Goal: Navigation & Orientation: Find specific page/section

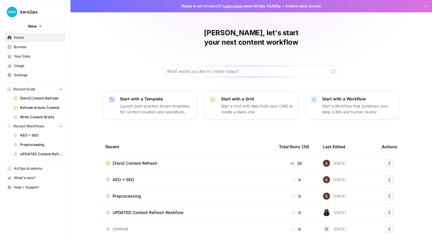
click at [31, 87] on span "Recent Grids" at bounding box center [24, 89] width 21 height 5
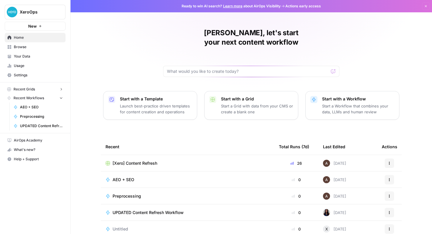
click at [31, 87] on span "Recent Grids" at bounding box center [24, 89] width 21 height 5
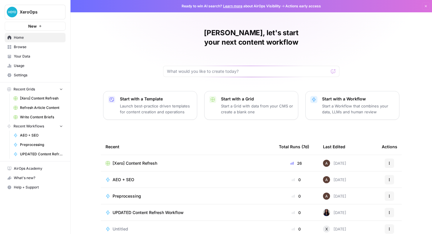
click at [46, 96] on span "[Xero] Content Refresh" at bounding box center [41, 98] width 43 height 5
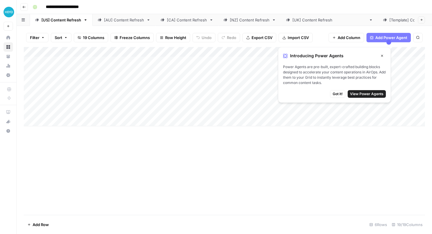
click at [384, 56] on span "Close" at bounding box center [384, 56] width 0 height 0
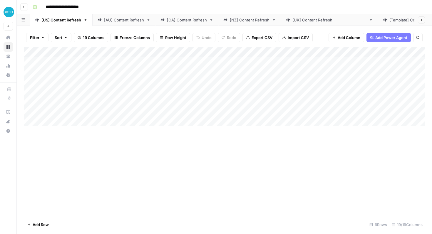
click at [390, 19] on div "[Template] Content Refresh" at bounding box center [416, 20] width 52 height 6
click at [23, 5] on button "Go back" at bounding box center [24, 7] width 8 height 8
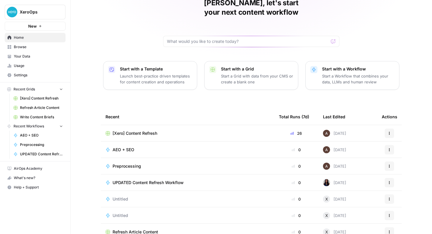
scroll to position [36, 0]
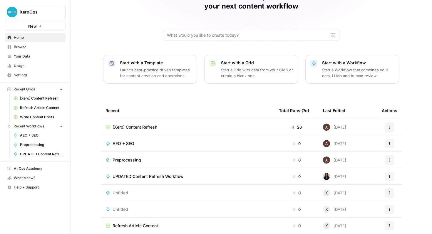
click at [48, 119] on span "Write Content Briefs" at bounding box center [41, 117] width 43 height 5
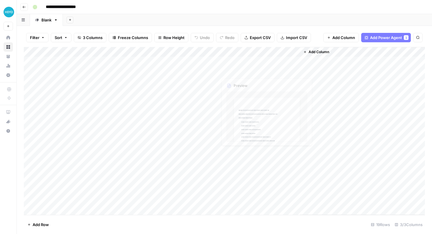
click at [260, 78] on div "Add Column" at bounding box center [225, 131] width 402 height 168
click at [259, 81] on div "Add Column" at bounding box center [225, 131] width 402 height 168
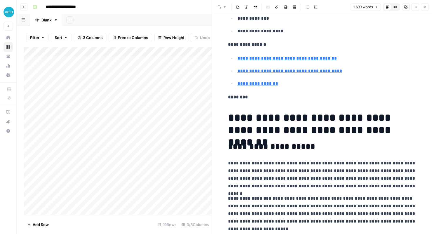
scroll to position [733, 0]
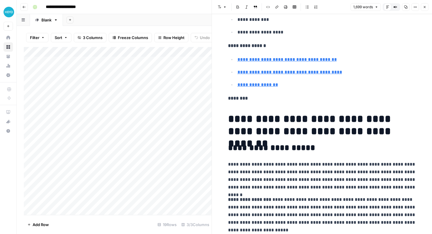
click at [27, 11] on header "**********" at bounding box center [225, 7] width 416 height 14
click at [26, 9] on button "Go back" at bounding box center [24, 7] width 8 height 8
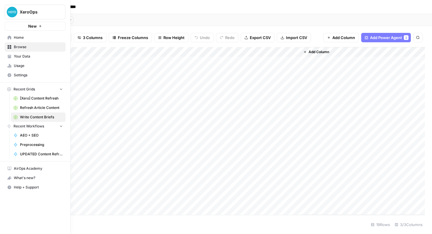
click at [8, 39] on icon at bounding box center [10, 38] width 4 height 4
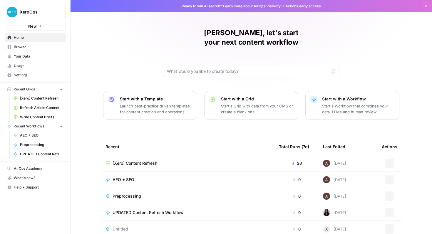
click at [14, 55] on span "Your Data" at bounding box center [38, 56] width 49 height 5
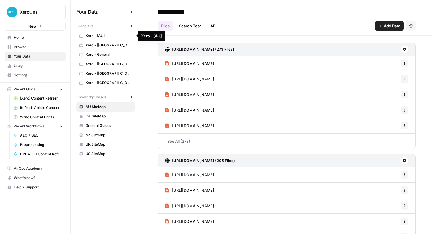
click at [101, 39] on link "Xero - [AU]" at bounding box center [105, 35] width 59 height 9
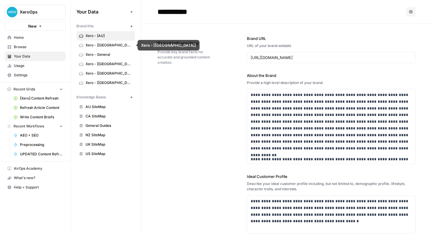
click at [101, 44] on span "Xero - [CA]" at bounding box center [109, 45] width 47 height 5
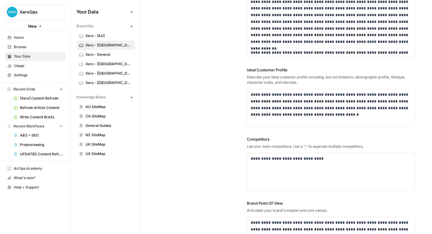
scroll to position [183, 0]
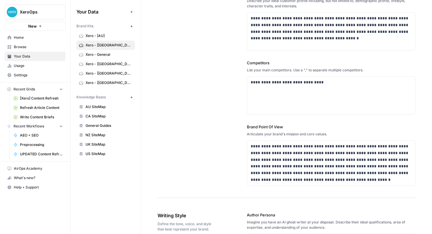
click at [107, 37] on span "Xero - [AU]" at bounding box center [109, 35] width 47 height 5
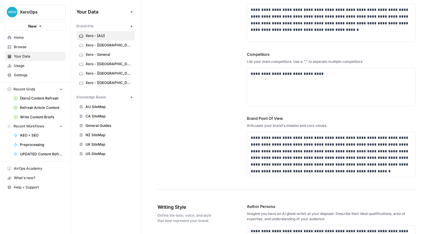
scroll to position [192, 0]
click at [96, 44] on span "Xero - [CA]" at bounding box center [109, 45] width 47 height 5
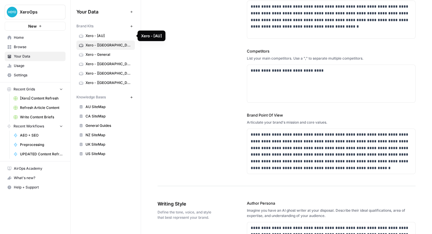
click at [96, 54] on span "Xero - General" at bounding box center [109, 54] width 47 height 5
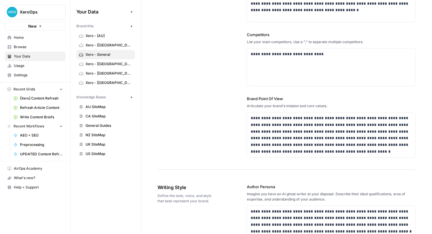
scroll to position [210, 0]
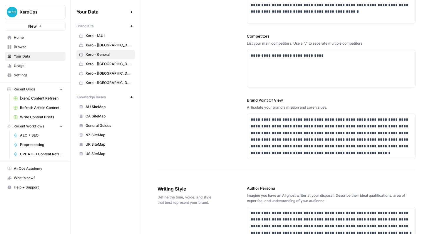
click at [113, 66] on span "Xero - [NZ]" at bounding box center [109, 63] width 47 height 5
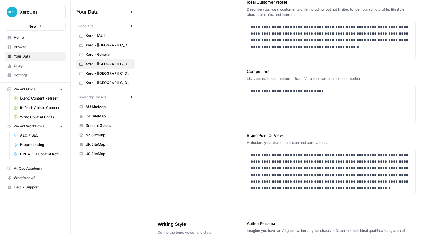
scroll to position [236, 0]
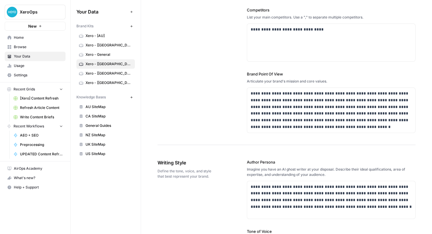
click at [113, 68] on link "Xero - [NZ]" at bounding box center [105, 63] width 59 height 9
click at [113, 71] on span "Xero - [UK]" at bounding box center [109, 73] width 47 height 5
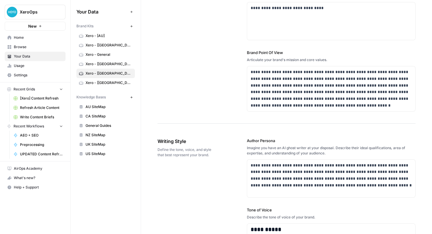
scroll to position [251, 0]
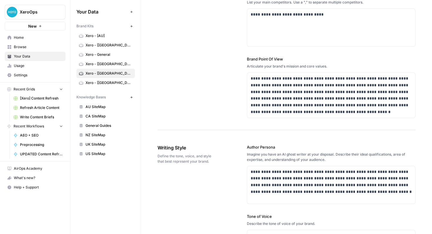
click at [28, 137] on span "AEO + SEO" at bounding box center [41, 135] width 43 height 5
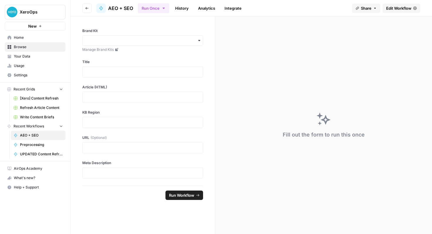
click at [25, 41] on link "Home" at bounding box center [35, 37] width 61 height 9
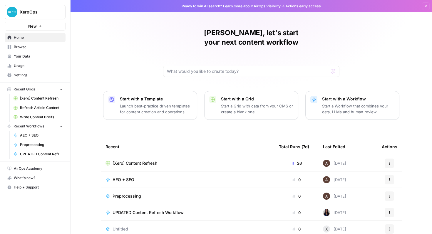
click at [35, 27] on span "New" at bounding box center [32, 26] width 9 height 6
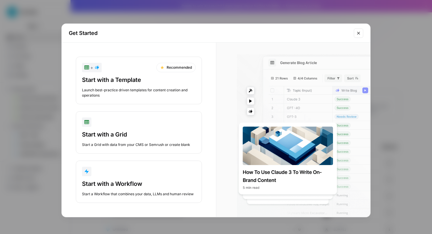
click at [362, 35] on button "Close modal" at bounding box center [358, 33] width 9 height 9
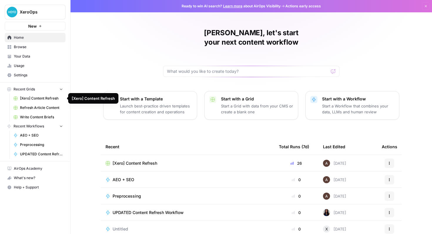
click at [44, 101] on span "[Xero] Content Refresh" at bounding box center [41, 98] width 43 height 5
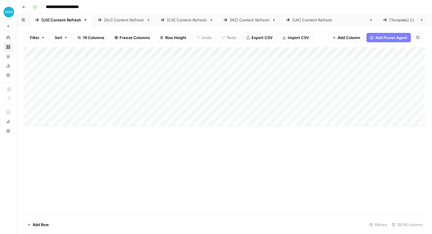
click at [48, 62] on div "Add Column" at bounding box center [225, 86] width 402 height 79
click at [54, 62] on div "Add Column" at bounding box center [225, 86] width 402 height 79
click at [53, 73] on div "Add Column" at bounding box center [225, 86] width 402 height 79
click at [51, 75] on div "Add Column" at bounding box center [225, 86] width 402 height 79
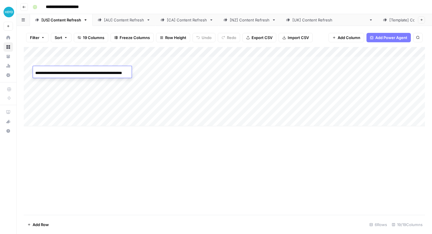
click at [50, 82] on div "Add Column" at bounding box center [225, 86] width 402 height 79
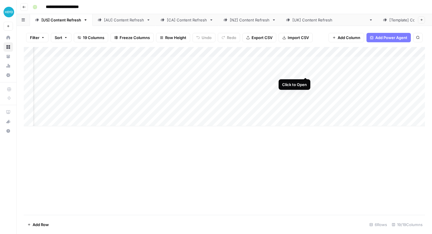
click at [305, 72] on div "Add Column" at bounding box center [225, 86] width 402 height 79
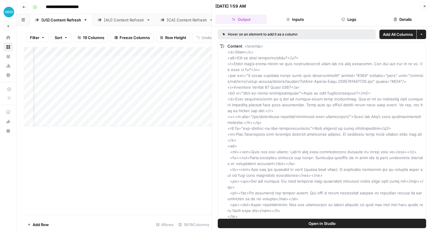
click at [303, 21] on button "Inputs" at bounding box center [294, 19] width 51 height 9
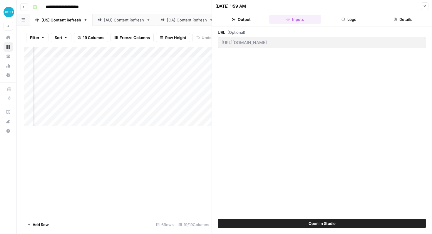
click at [252, 19] on button "Output" at bounding box center [241, 19] width 51 height 9
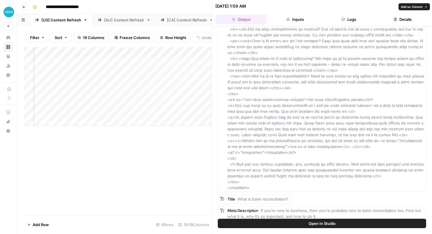
scroll to position [263, 0]
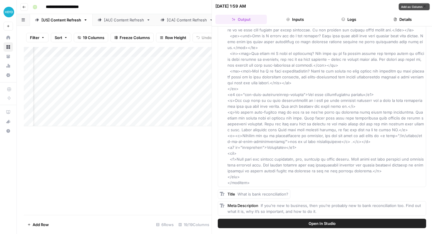
click at [349, 24] on button "Logs" at bounding box center [349, 19] width 51 height 9
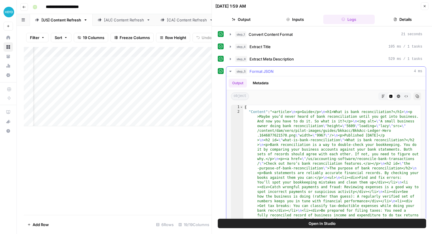
scroll to position [0, 0]
click at [427, 8] on button "Close" at bounding box center [425, 6] width 8 height 8
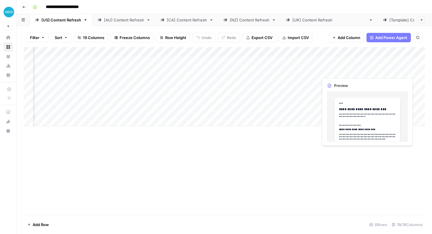
scroll to position [0, 103]
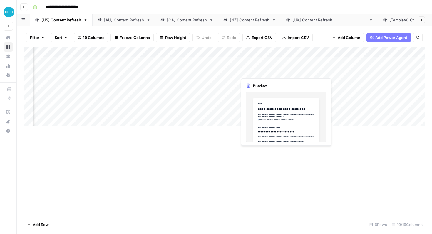
click at [253, 70] on div "Add Column" at bounding box center [225, 86] width 402 height 79
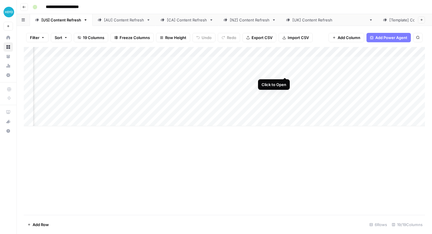
click at [285, 72] on div "Add Column" at bounding box center [225, 86] width 402 height 79
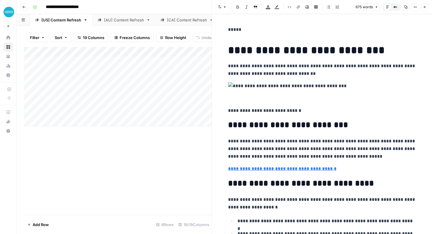
click at [50, 70] on div "Add Column" at bounding box center [118, 86] width 188 height 79
click at [66, 71] on div "Add Column" at bounding box center [118, 86] width 188 height 79
click at [427, 8] on button "Close" at bounding box center [425, 7] width 8 height 8
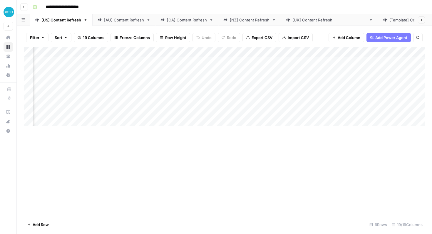
scroll to position [0, 289]
click at [227, 72] on div "Add Column" at bounding box center [225, 86] width 402 height 79
click at [250, 71] on div "Add Column" at bounding box center [225, 86] width 402 height 79
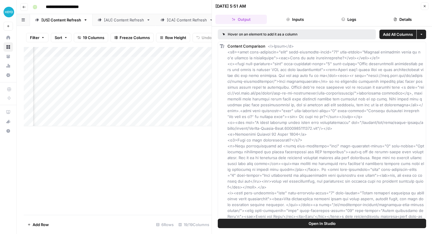
click at [426, 7] on icon "button" at bounding box center [425, 6] width 4 height 4
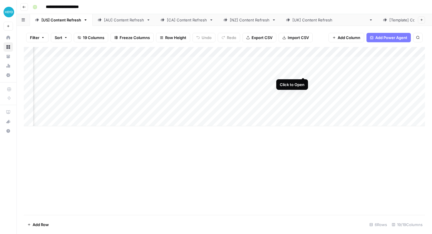
click at [303, 73] on div "Add Column" at bounding box center [225, 86] width 402 height 79
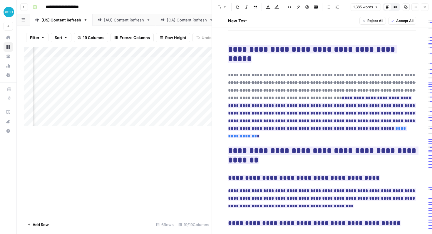
scroll to position [1321, 0]
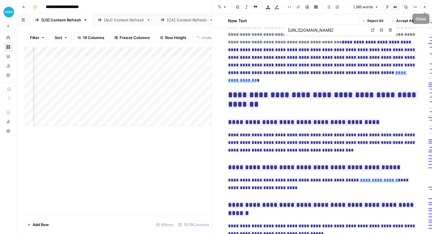
click at [425, 4] on button "Close" at bounding box center [425, 7] width 8 height 8
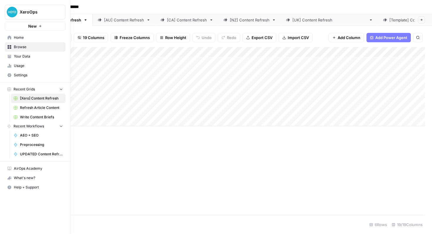
click at [37, 109] on span "Refresh Article Content" at bounding box center [41, 107] width 43 height 5
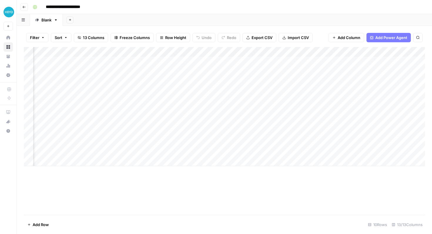
scroll to position [0, 52]
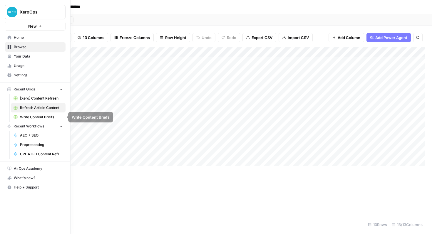
click at [25, 135] on span "AEO + SEO" at bounding box center [41, 135] width 43 height 5
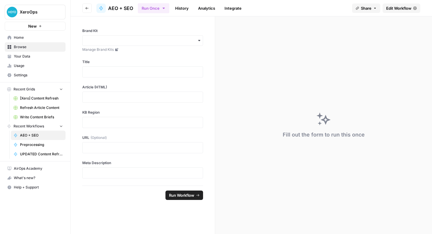
click at [26, 146] on span "Preprocessing" at bounding box center [41, 144] width 43 height 5
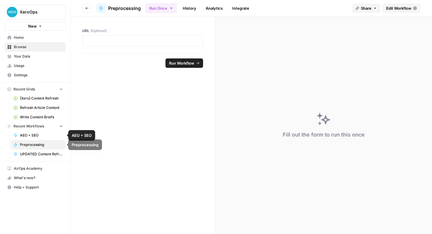
click at [33, 138] on span "AEO + SEO" at bounding box center [41, 135] width 43 height 5
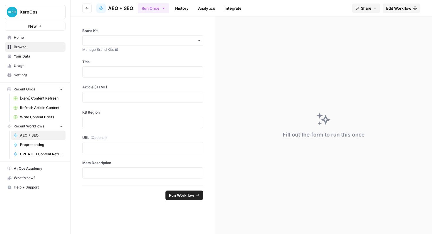
click at [402, 9] on span "Edit Workflow" at bounding box center [399, 8] width 25 height 6
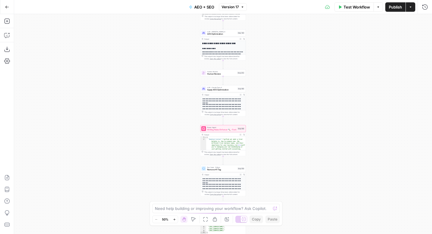
click at [9, 6] on icon "button" at bounding box center [7, 7] width 4 height 4
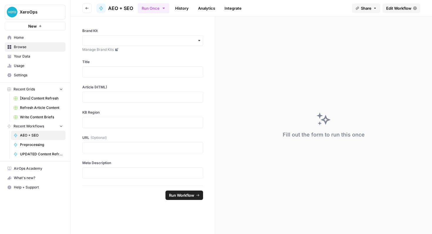
click at [35, 69] on link "Usage" at bounding box center [35, 65] width 61 height 9
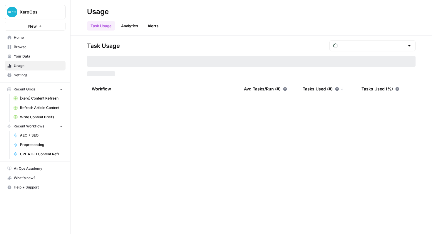
type input "August Tasks"
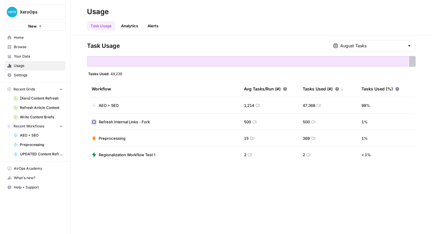
click at [126, 28] on link "Analytics" at bounding box center [130, 25] width 24 height 9
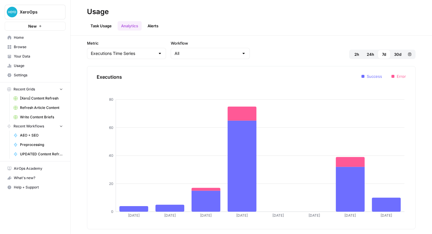
click at [31, 47] on span "Browse" at bounding box center [38, 46] width 49 height 5
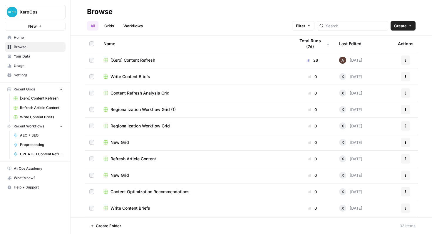
click at [113, 27] on link "Grids" at bounding box center [109, 25] width 17 height 9
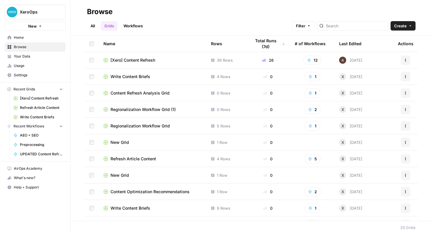
click at [135, 26] on link "Workflows" at bounding box center [133, 25] width 26 height 9
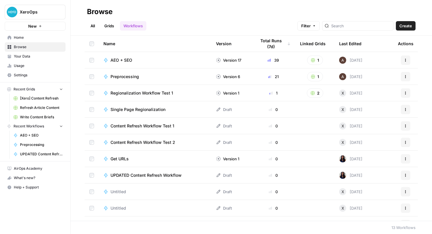
click at [107, 25] on link "Grids" at bounding box center [109, 25] width 17 height 9
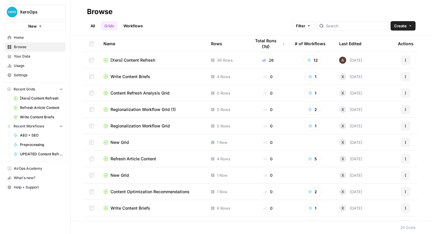
click at [131, 24] on link "Workflows" at bounding box center [133, 25] width 26 height 9
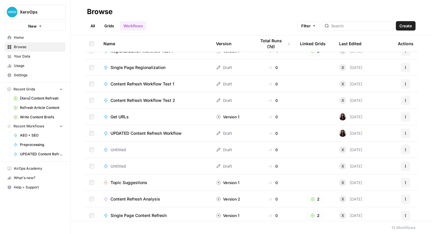
scroll to position [45, 0]
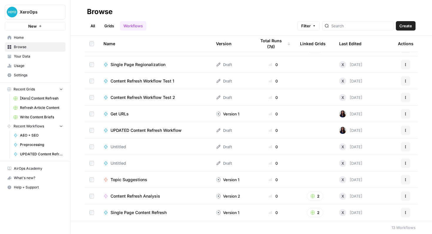
click at [96, 26] on link "All" at bounding box center [92, 25] width 11 height 9
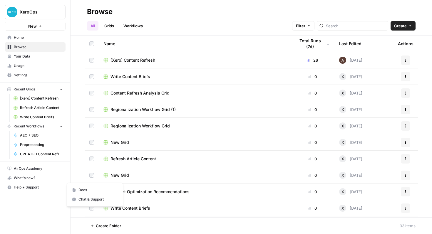
click at [51, 187] on span "Help + Support" at bounding box center [38, 187] width 49 height 5
click at [34, 197] on div "XeroOps New Home Browse Your Data Usage Settings Recent Grids [Xero] Content Re…" at bounding box center [35, 117] width 70 height 234
click at [33, 181] on div "What's new?" at bounding box center [35, 178] width 60 height 9
click at [31, 180] on div "What's new?" at bounding box center [35, 178] width 60 height 9
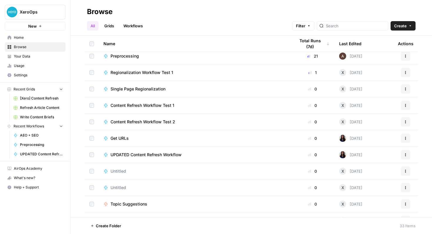
scroll to position [351, 0]
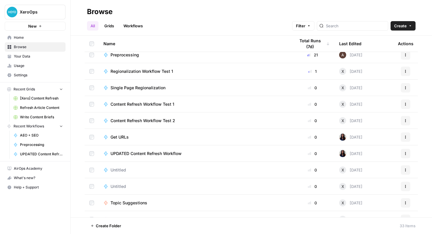
click at [140, 154] on span "UPDATED Content Refresh Workflow" at bounding box center [146, 154] width 71 height 6
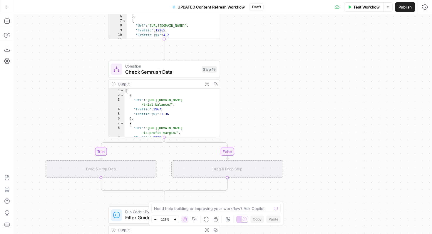
scroll to position [0, 0]
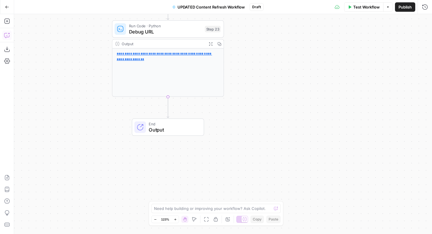
click at [6, 8] on icon "button" at bounding box center [7, 7] width 4 height 3
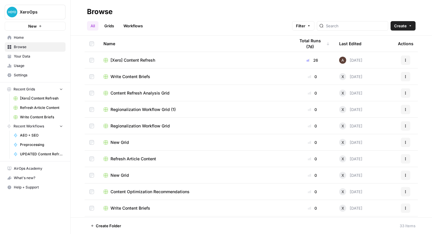
click at [162, 111] on span "Regionalization Workflow Grid (1)" at bounding box center [143, 110] width 65 height 6
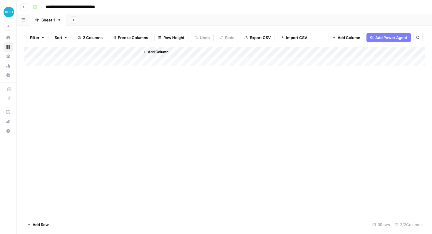
click at [21, 7] on button "Go back" at bounding box center [24, 7] width 8 height 8
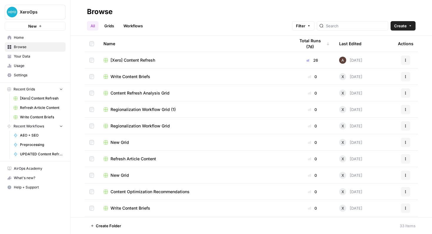
click at [159, 124] on span "Regionalization Workflow Grid" at bounding box center [140, 126] width 59 height 6
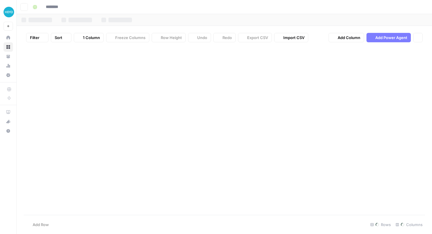
type input "**********"
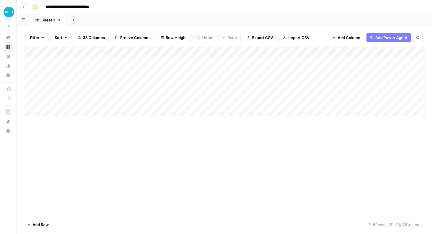
click at [23, 5] on icon "button" at bounding box center [24, 7] width 4 height 4
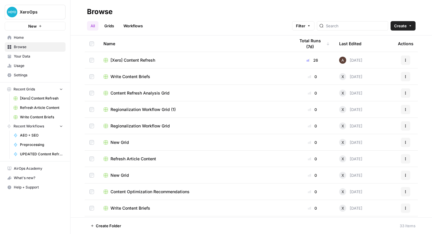
click at [154, 124] on span "Regionalization Workflow Grid" at bounding box center [140, 126] width 59 height 6
click at [43, 28] on button "New" at bounding box center [35, 26] width 61 height 9
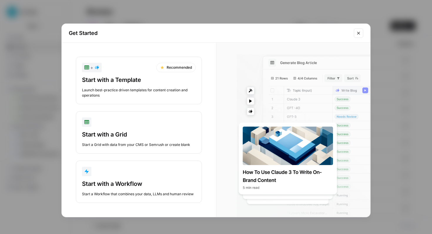
click at [362, 35] on button "Close modal" at bounding box center [358, 33] width 9 height 9
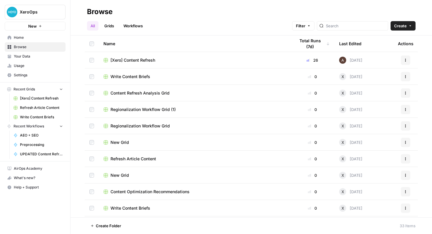
click at [20, 15] on span "XeroOps" at bounding box center [38, 12] width 36 height 6
click at [23, 14] on span "XeroOps" at bounding box center [38, 12] width 36 height 6
click at [29, 37] on span "Home" at bounding box center [38, 37] width 49 height 5
